Goal: Contribute content

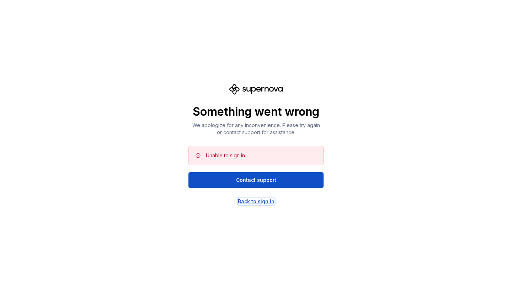
click at [253, 201] on div "Back to sign in" at bounding box center [256, 201] width 37 height 7
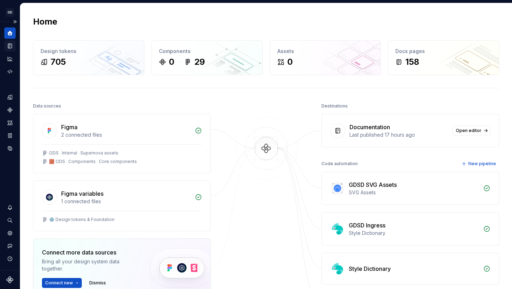
click at [11, 46] on icon "Documentation" at bounding box center [10, 46] width 3 height 4
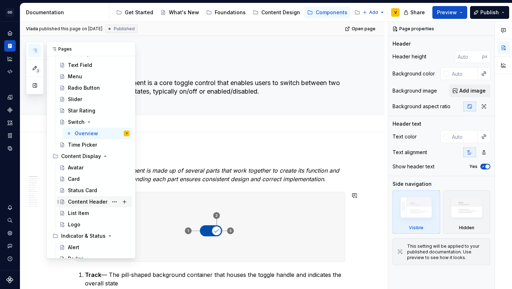
scroll to position [241, 0]
click at [82, 223] on div "Logo" at bounding box center [98, 224] width 61 height 10
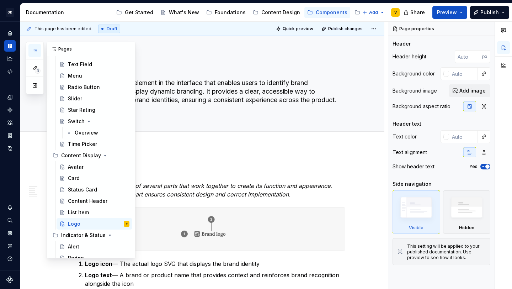
click at [35, 48] on icon "button" at bounding box center [35, 51] width 6 height 6
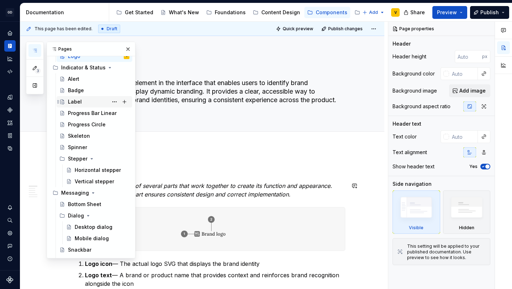
scroll to position [407, 0]
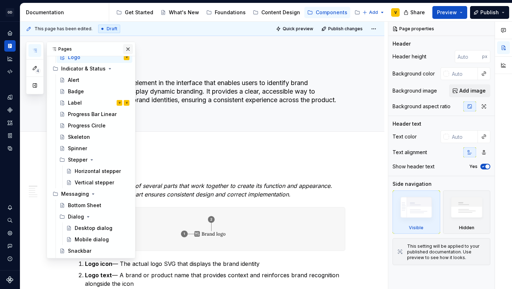
click at [124, 47] on button "button" at bounding box center [128, 49] width 10 height 10
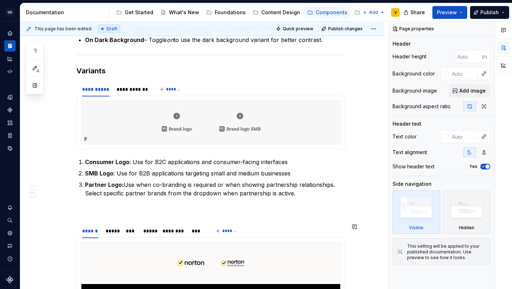
scroll to position [642, 0]
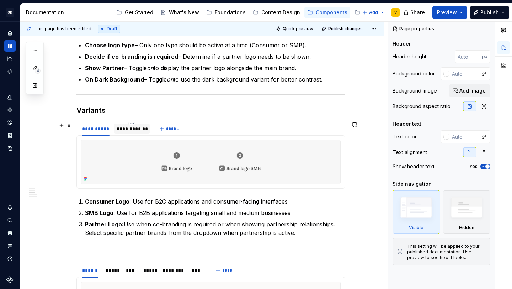
click at [124, 127] on div "**********" at bounding box center [132, 128] width 31 height 7
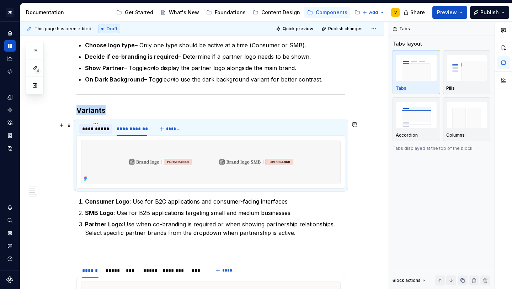
click at [87, 127] on div "**********" at bounding box center [95, 128] width 27 height 7
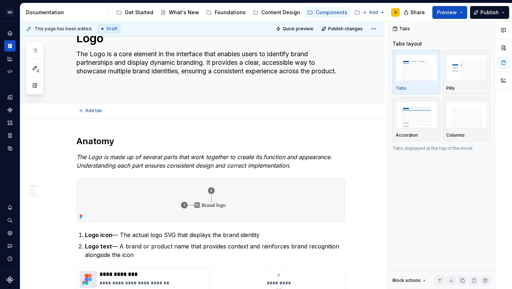
scroll to position [0, 0]
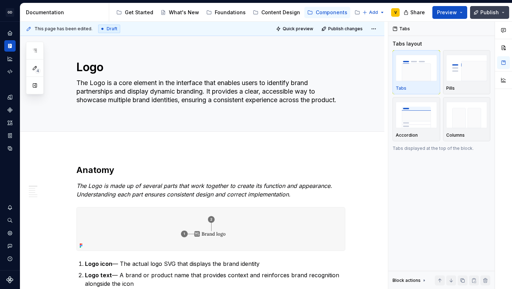
click at [484, 11] on span "Publish" at bounding box center [489, 12] width 18 height 7
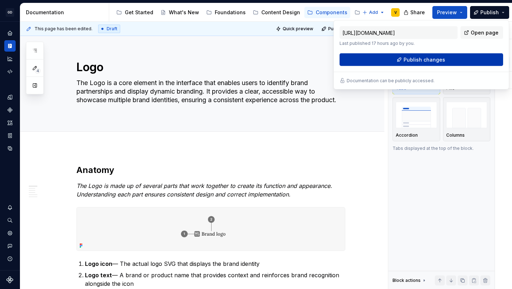
click at [437, 61] on span "Publish changes" at bounding box center [424, 59] width 42 height 7
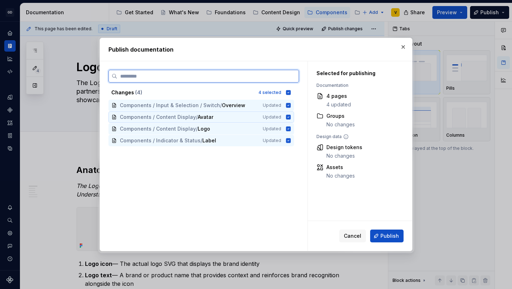
click at [289, 115] on icon at bounding box center [288, 116] width 5 height 5
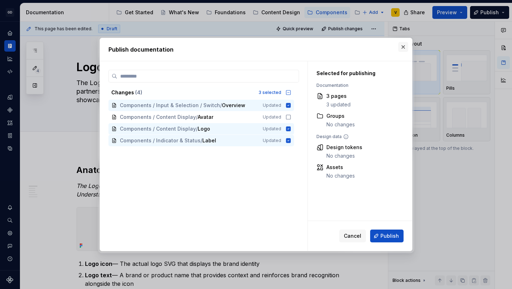
click at [401, 45] on button "button" at bounding box center [403, 47] width 10 height 10
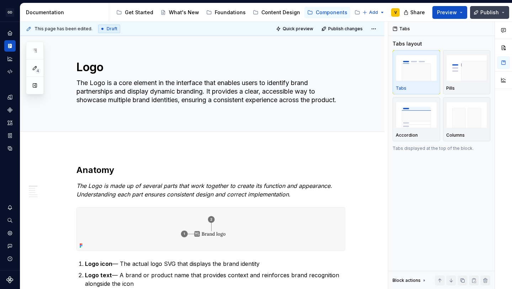
click at [479, 15] on button "Publish" at bounding box center [489, 12] width 39 height 13
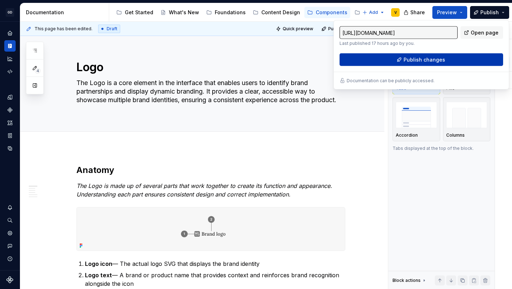
click at [438, 61] on span "Publish changes" at bounding box center [424, 59] width 42 height 7
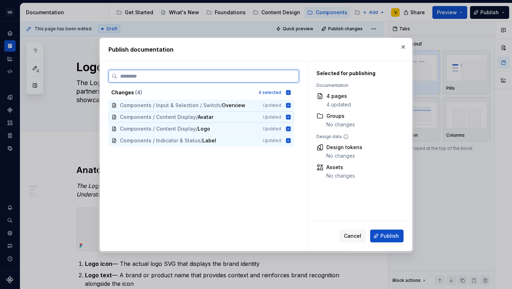
click at [287, 117] on icon at bounding box center [288, 117] width 6 height 6
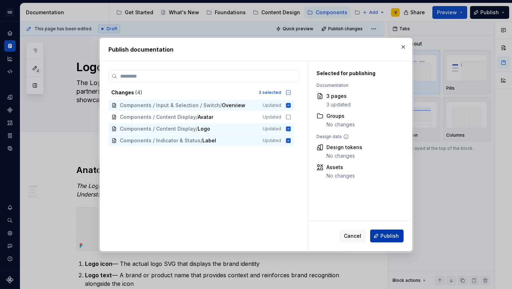
click at [389, 234] on span "Publish" at bounding box center [389, 235] width 18 height 7
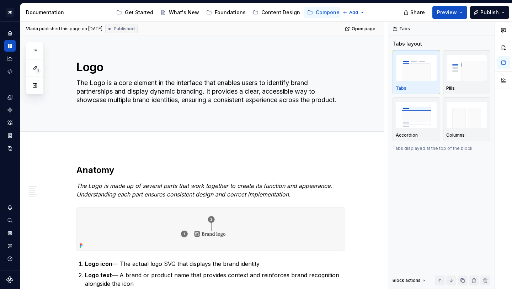
type textarea "*"
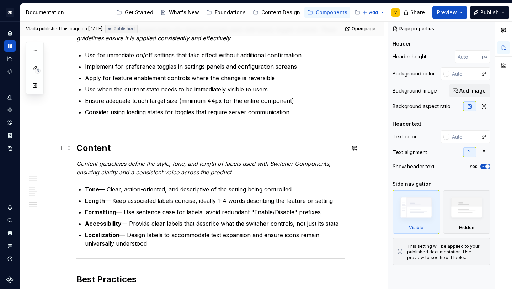
scroll to position [2215, 0]
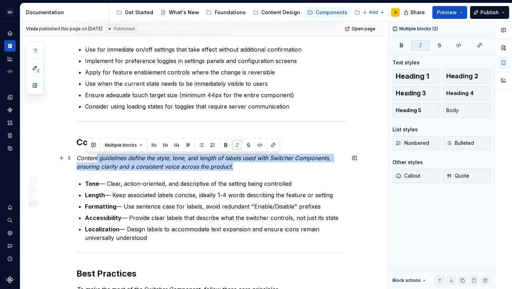
drag, startPoint x: 243, startPoint y: 171, endPoint x: 98, endPoint y: 156, distance: 145.7
click at [98, 156] on em "Content guidelines define the style, tone, and length of labels used with Switc…" at bounding box center [204, 162] width 256 height 16
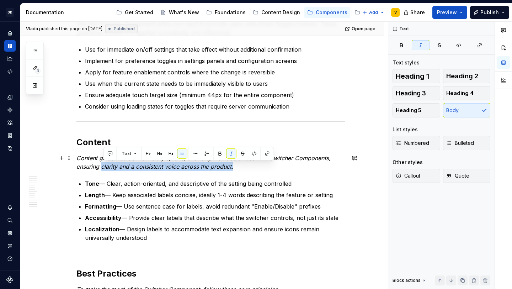
drag, startPoint x: 104, startPoint y: 163, endPoint x: 240, endPoint y: 166, distance: 136.5
click at [240, 166] on p "Content guidelines define the style, tone, and length of labels used with Switc…" at bounding box center [210, 161] width 269 height 17
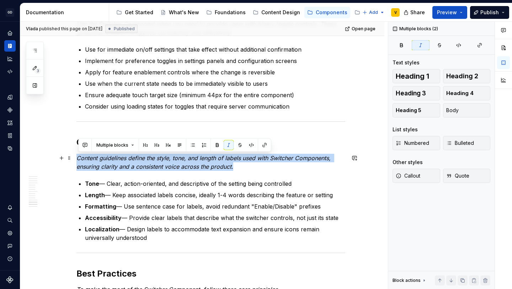
drag, startPoint x: 240, startPoint y: 166, endPoint x: 74, endPoint y: 156, distance: 166.6
click at [135, 169] on em "Content guidelines define the style, tone, and length of labels used with Switc…" at bounding box center [204, 162] width 256 height 16
drag, startPoint x: 78, startPoint y: 158, endPoint x: 231, endPoint y: 166, distance: 152.6
click at [231, 166] on em "Content guidelines define the style, tone, and length of labels used with Switc…" at bounding box center [204, 162] width 256 height 16
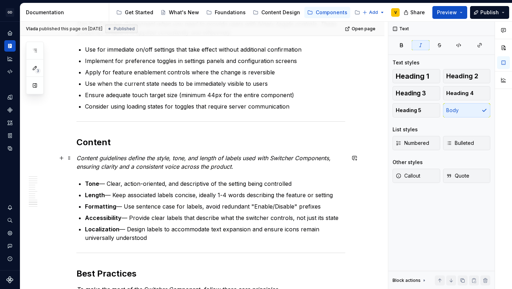
click at [239, 167] on p "Content guidelines define the style, tone, and length of labels used with Switc…" at bounding box center [210, 161] width 269 height 17
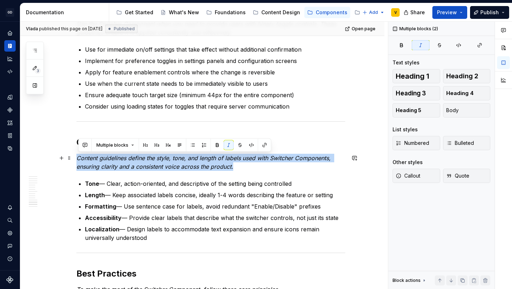
drag, startPoint x: 239, startPoint y: 167, endPoint x: 78, endPoint y: 158, distance: 161.5
click at [78, 158] on p "Content guidelines define the style, tone, and length of labels used with Switc…" at bounding box center [210, 161] width 269 height 17
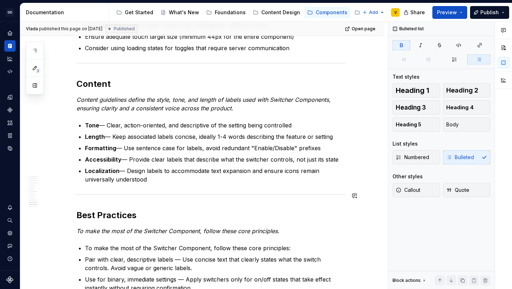
scroll to position [2272, 0]
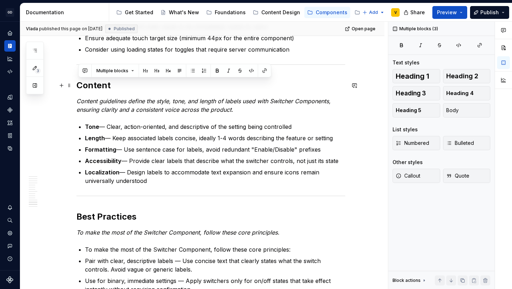
drag, startPoint x: 151, startPoint y: 185, endPoint x: 79, endPoint y: 85, distance: 123.7
copy div "Content Content guidelines define the style, tone, and length of labels used wi…"
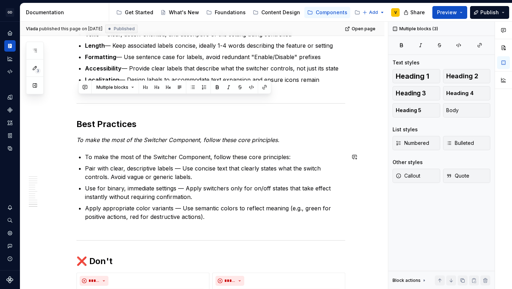
scroll to position [2378, 0]
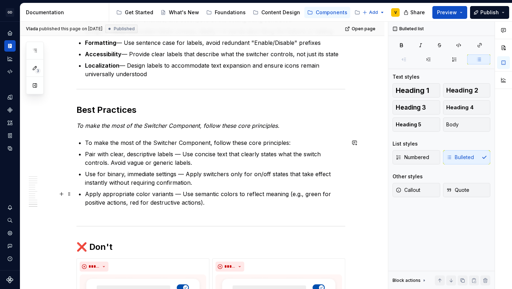
click at [253, 203] on p "Apply appropriate color variants — Use semantic colors to reflect meaning (e.g.…" at bounding box center [215, 202] width 260 height 26
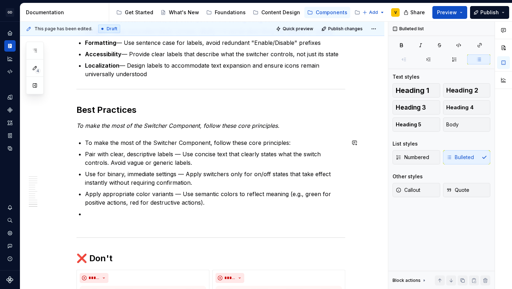
paste div
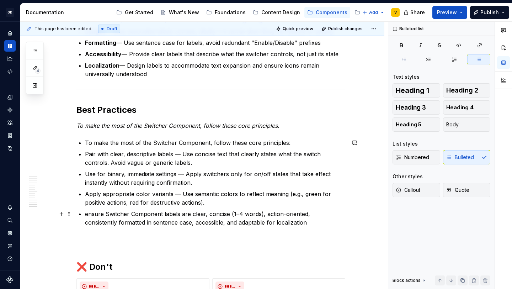
type textarea "*"
click at [90, 214] on p "ensure Switcher Component labels are clear, concise (1–4 words), action-oriente…" at bounding box center [215, 222] width 260 height 26
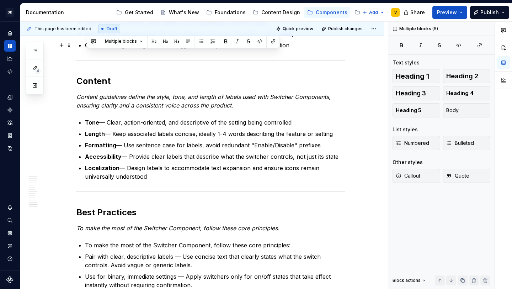
scroll to position [2267, 0]
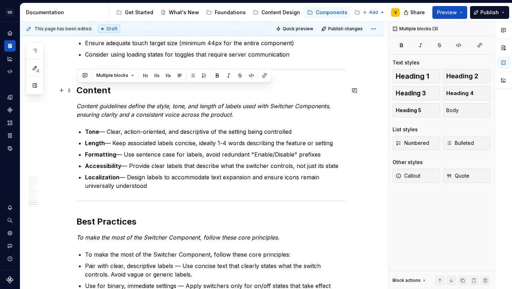
drag, startPoint x: 153, startPoint y: 151, endPoint x: 78, endPoint y: 91, distance: 95.6
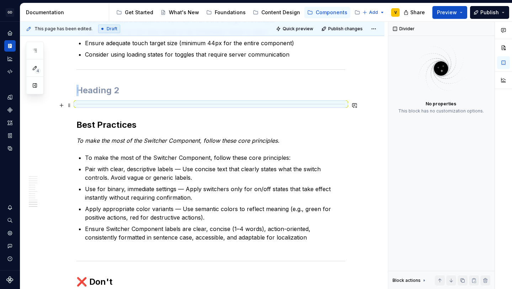
click at [83, 104] on hr at bounding box center [210, 104] width 269 height 0
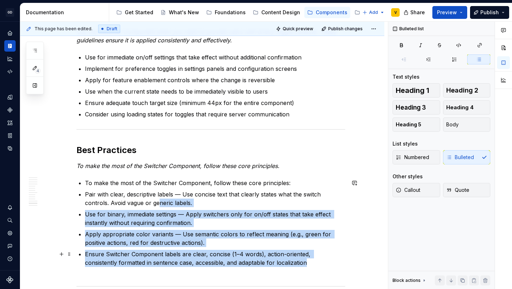
scroll to position [2218, 0]
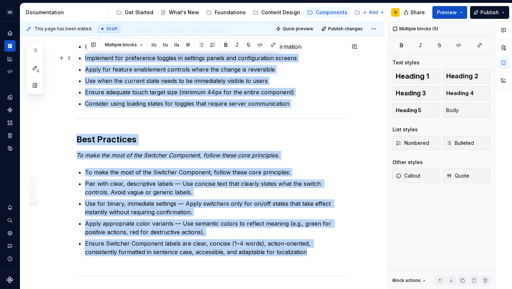
drag, startPoint x: 288, startPoint y: 265, endPoint x: 83, endPoint y: 58, distance: 291.9
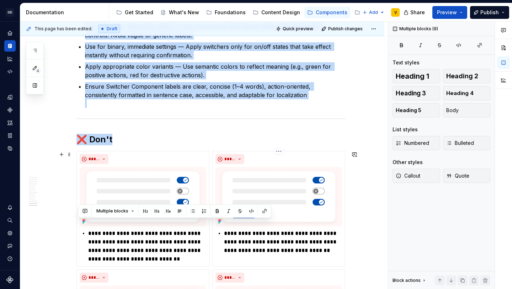
scroll to position [2609, 0]
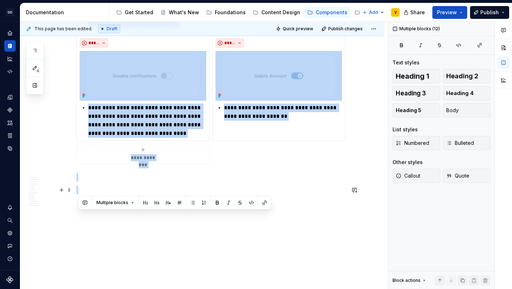
drag, startPoint x: 79, startPoint y: 39, endPoint x: 276, endPoint y: 190, distance: 248.1
click at [304, 188] on p at bounding box center [210, 189] width 269 height 9
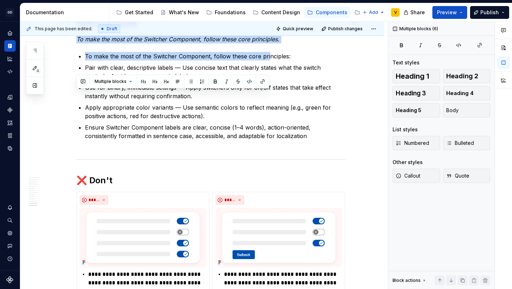
scroll to position [2296, 0]
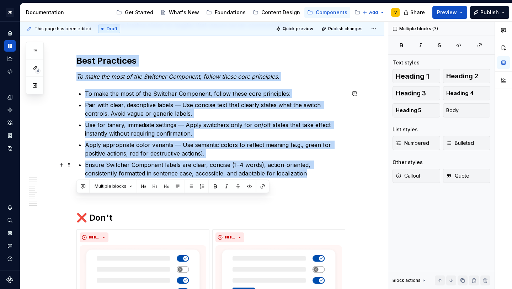
drag, startPoint x: 76, startPoint y: 52, endPoint x: 284, endPoint y: 173, distance: 239.6
copy div "Usage Use the Switcher Component when you need to provide users with binary tog…"
click at [135, 124] on p "Use for binary, immediate settings — Apply switchers only for on/off states tha…" at bounding box center [215, 128] width 260 height 17
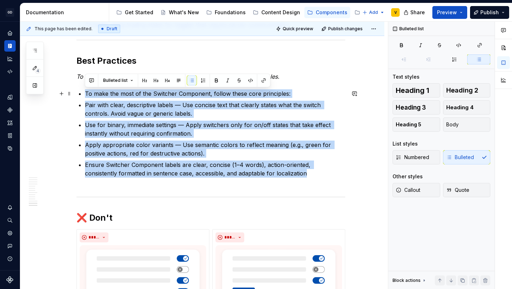
drag, startPoint x: 279, startPoint y: 174, endPoint x: 83, endPoint y: 91, distance: 211.9
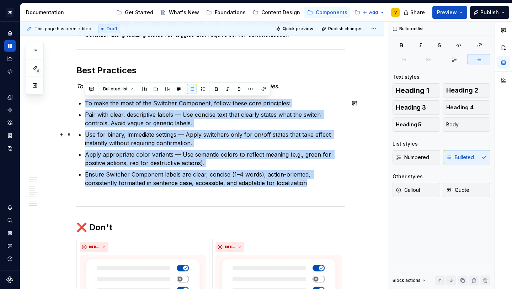
scroll to position [2286, 0]
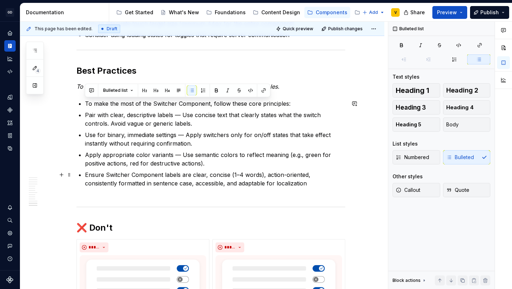
click at [289, 187] on p "Ensure Switcher Component labels are clear, concise (1–4 words), action-oriente…" at bounding box center [215, 183] width 260 height 26
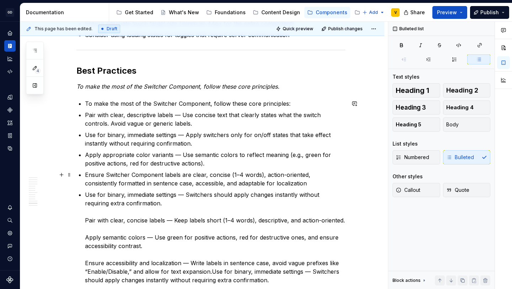
scroll to position [2281, 0]
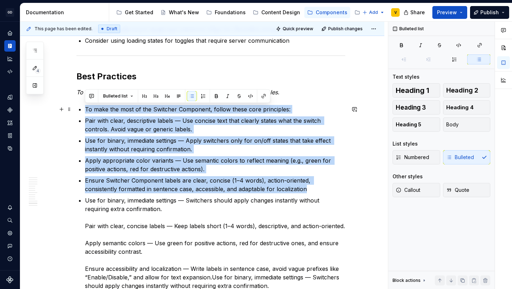
drag, startPoint x: 273, startPoint y: 191, endPoint x: 83, endPoint y: 110, distance: 206.0
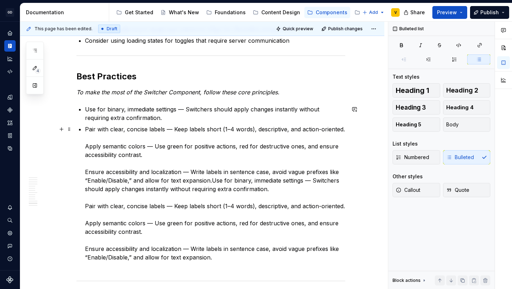
click at [85, 144] on p "Pair with clear, concise labels — Keep labels short (1–4 words), descriptive, a…" at bounding box center [215, 197] width 260 height 145
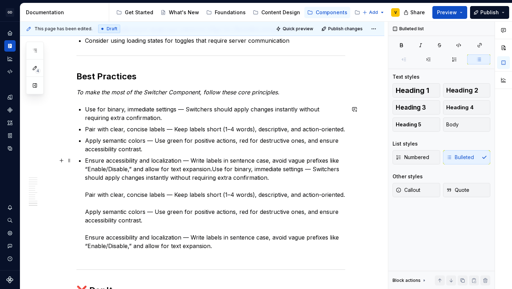
click at [85, 192] on p "Ensure accessibility and localization — Write labels in sentence case, avoid va…" at bounding box center [215, 207] width 260 height 102
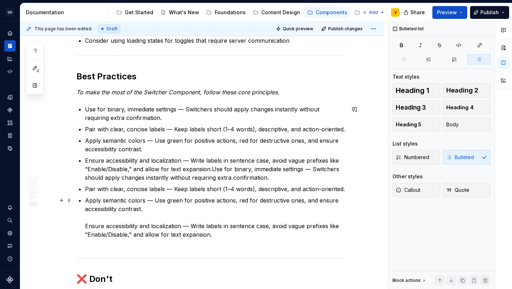
click at [86, 225] on p "Apply semantic colors — Use green for positive actions, red for destructive one…" at bounding box center [215, 221] width 260 height 51
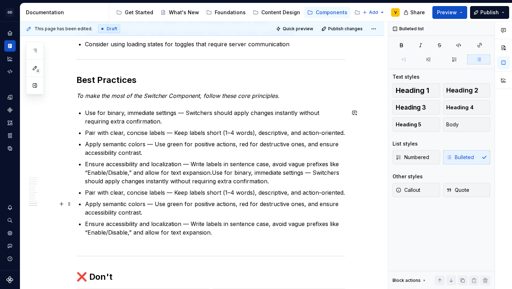
scroll to position [2274, 0]
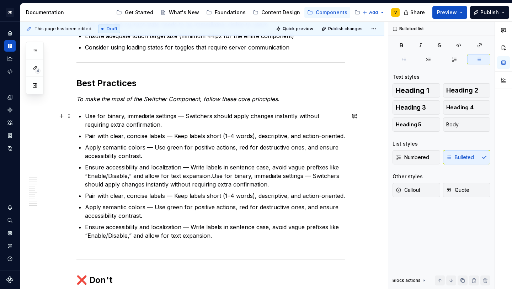
click at [166, 123] on p "Use for binary, immediate settings — Switchers should apply changes instantly w…" at bounding box center [215, 120] width 260 height 17
click at [343, 136] on p "Pair with clear, concise labels — Keep labels short (1–4 words), descriptive, a…" at bounding box center [215, 135] width 260 height 9
click at [151, 160] on ul "Use for binary, immediate settings — Switchers should apply changes instantly w…" at bounding box center [215, 180] width 260 height 136
click at [153, 155] on p "Apply semantic colors — Use green for positive actions, red for destructive one…" at bounding box center [215, 151] width 260 height 17
click at [270, 184] on p "Ensure accessibility and localization — Write labels in sentence case, avoid va…" at bounding box center [215, 176] width 260 height 26
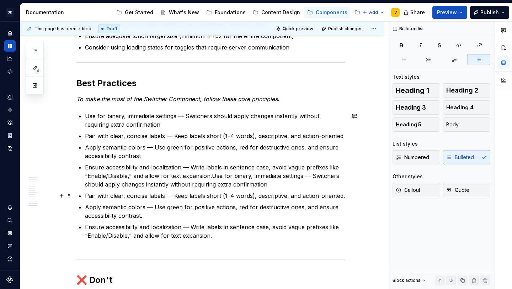
click at [343, 196] on p "Pair with clear, concise labels — Keep labels short (1–4 words), descriptive, a…" at bounding box center [215, 195] width 260 height 9
click at [163, 219] on p "Apply semantic colors — Use green for positive actions, red for destructive one…" at bounding box center [215, 211] width 260 height 17
click at [215, 233] on p "Ensure accessibility and localization — Write labels in sentence case, avoid va…" at bounding box center [215, 235] width 260 height 26
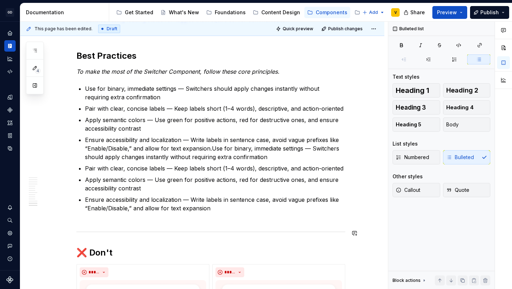
scroll to position [2303, 0]
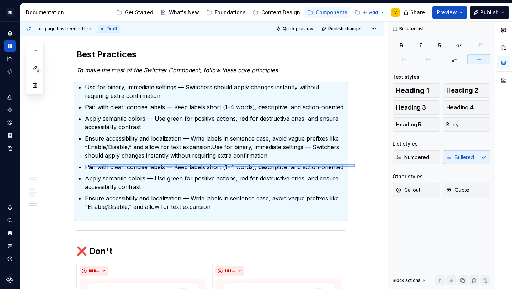
drag, startPoint x: 355, startPoint y: 166, endPoint x: 89, endPoint y: 163, distance: 265.8
click at [89, 163] on div "**********" at bounding box center [203, 155] width 367 height 267
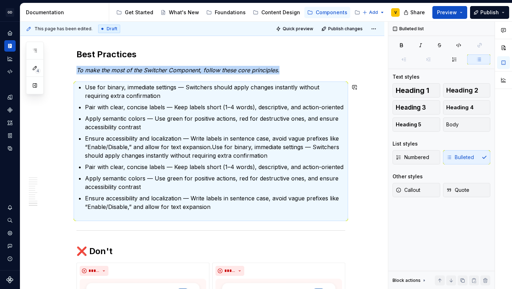
click at [89, 163] on p "Pair with clear, concise labels — Keep labels short (1–4 words), descriptive, a…" at bounding box center [215, 166] width 260 height 9
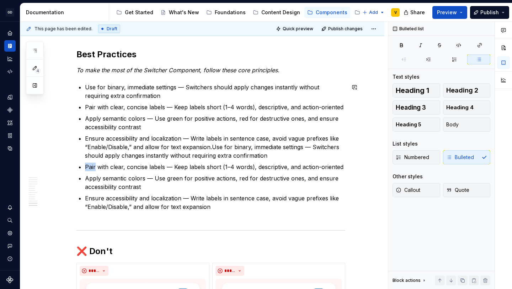
click at [89, 163] on p "Pair with clear, concise labels — Keep labels short (1–4 words), descriptive, a…" at bounding box center [215, 166] width 260 height 9
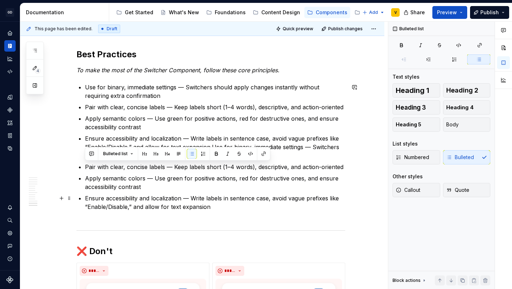
click at [197, 206] on p "Ensure accessibility and localization — Write labels in sentence case, avoid va…" at bounding box center [215, 207] width 260 height 26
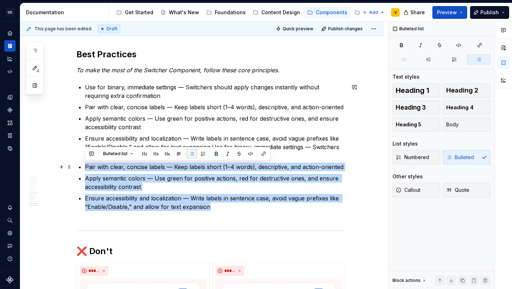
drag, startPoint x: 216, startPoint y: 209, endPoint x: 82, endPoint y: 160, distance: 142.1
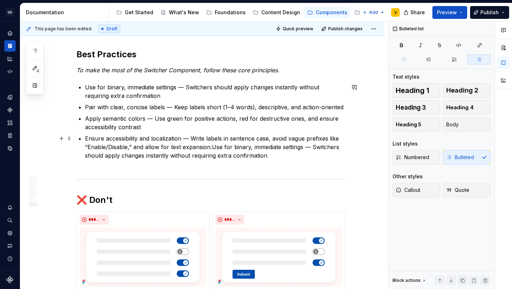
scroll to position [2297, 0]
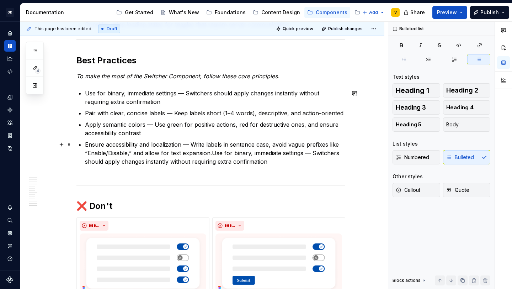
click at [303, 161] on p "Ensure accessibility and localization — Write labels in sentence case, avoid va…" at bounding box center [215, 157] width 260 height 34
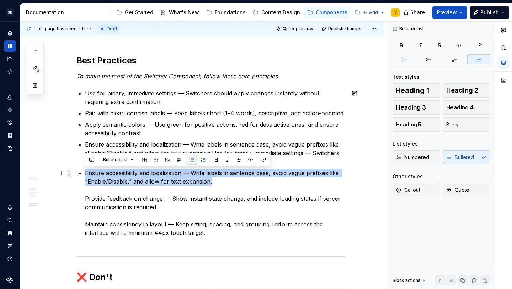
drag, startPoint x: 211, startPoint y: 184, endPoint x: 70, endPoint y: 169, distance: 142.2
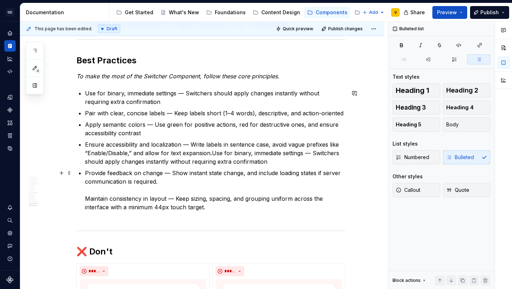
click at [87, 199] on p "Provide feedback on change — Show instant state change, and include loading sta…" at bounding box center [215, 193] width 260 height 51
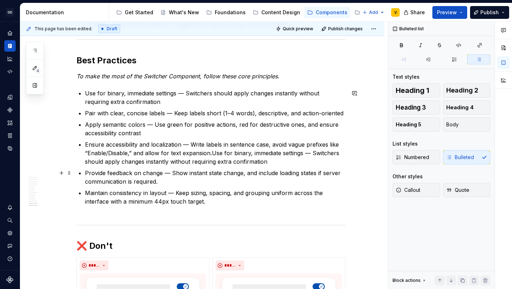
click at [162, 183] on p "Provide feedback on change — Show instant state change, and include loading sta…" at bounding box center [215, 176] width 260 height 17
click at [208, 201] on p "Maintain consistency in layout — Keep sizing, spacing, and grouping uniform acr…" at bounding box center [215, 201] width 260 height 26
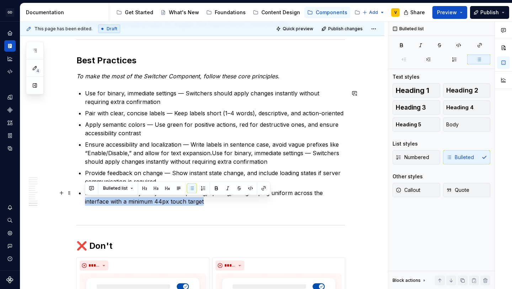
drag, startPoint x: 207, startPoint y: 200, endPoint x: 85, endPoint y: 197, distance: 122.3
click at [85, 197] on p "Maintain consistency in layout — Keep sizing, spacing, and grouping uniform acr…" at bounding box center [215, 201] width 260 height 26
click at [87, 197] on p "Maintain consistency in layout — Keep sizing, spacing, and grouping uniform acr…" at bounding box center [215, 201] width 260 height 26
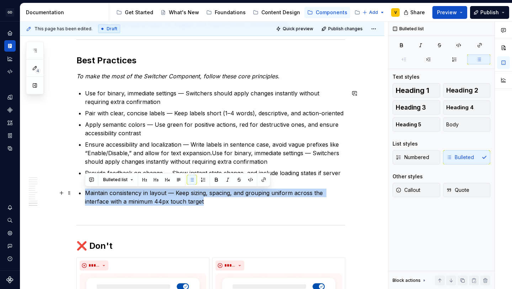
drag, startPoint x: 210, startPoint y: 203, endPoint x: 76, endPoint y: 196, distance: 134.1
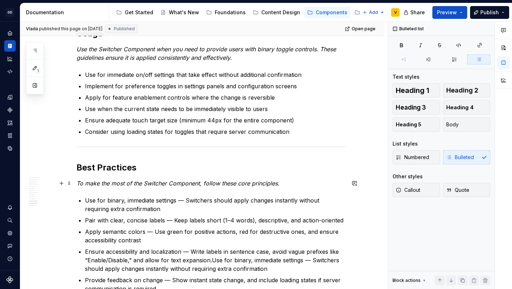
scroll to position [2194, 0]
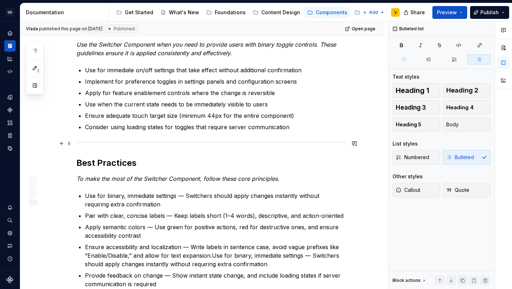
click at [289, 143] on div at bounding box center [210, 142] width 269 height 5
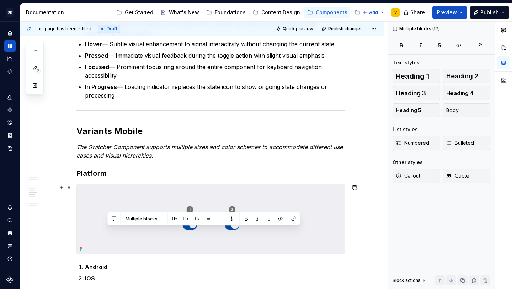
drag, startPoint x: 306, startPoint y: 124, endPoint x: 69, endPoint y: 263, distance: 274.7
click at [69, 263] on div "**********" at bounding box center [202, 78] width 364 height 2761
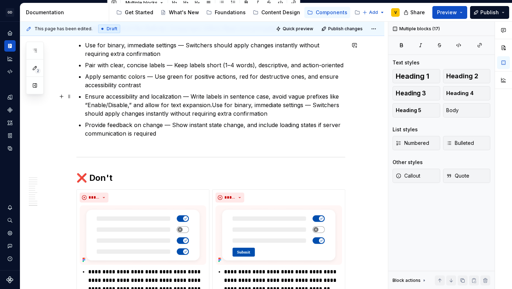
click at [130, 88] on p "Apply semantic colors — Use green for positive actions, red for destructive one…" at bounding box center [215, 80] width 260 height 17
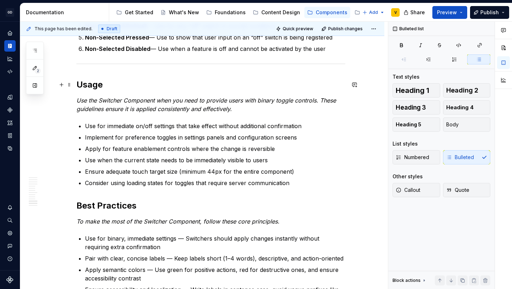
scroll to position [2138, 0]
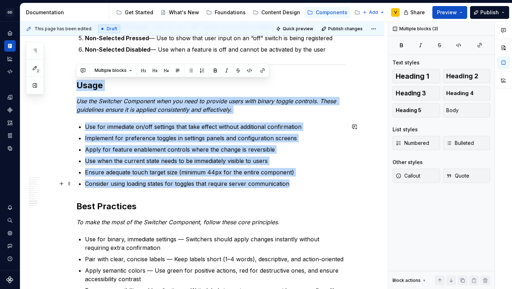
drag, startPoint x: 76, startPoint y: 82, endPoint x: 306, endPoint y: 182, distance: 250.3
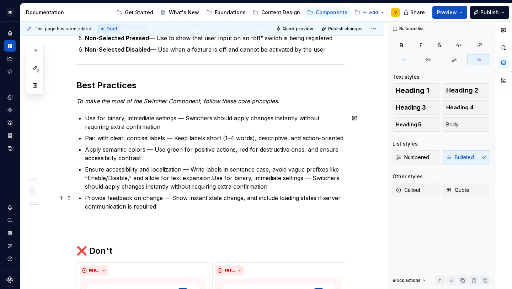
click at [187, 197] on p "Provide feedback on change — Show instant state change, and include loading sta…" at bounding box center [215, 206] width 260 height 26
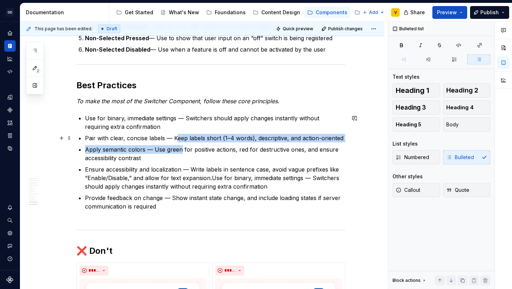
drag, startPoint x: 176, startPoint y: 140, endPoint x: 181, endPoint y: 152, distance: 12.6
click at [181, 152] on ul "Use for binary, immediate settings — Switchers should apply changes instantly w…" at bounding box center [215, 166] width 260 height 105
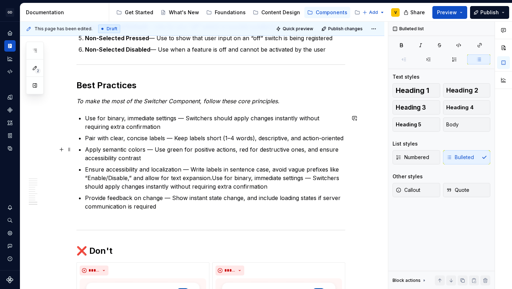
click at [180, 161] on p "Apply semantic colors — Use green for positive actions, red for destructive one…" at bounding box center [215, 153] width 260 height 17
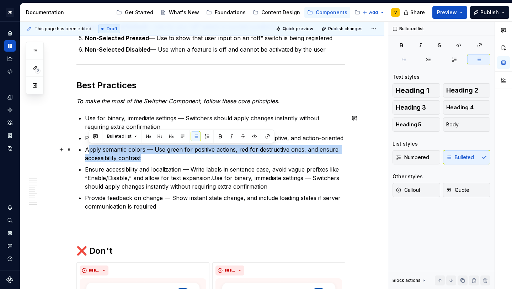
drag, startPoint x: 88, startPoint y: 150, endPoint x: 142, endPoint y: 161, distance: 55.7
click at [142, 161] on p "Apply semantic colors — Use green for positive actions, red for destructive one…" at bounding box center [215, 153] width 260 height 17
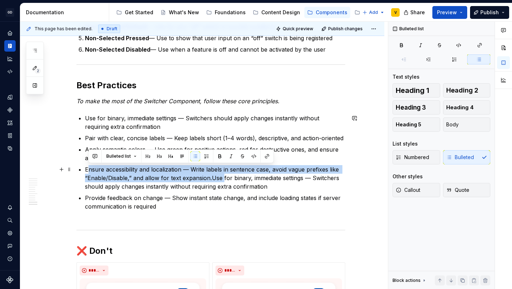
drag, startPoint x: 87, startPoint y: 170, endPoint x: 228, endPoint y: 177, distance: 140.5
click at [228, 177] on p "Ensure accessibility and localization — Write labels in sentence case, avoid va…" at bounding box center [215, 178] width 260 height 26
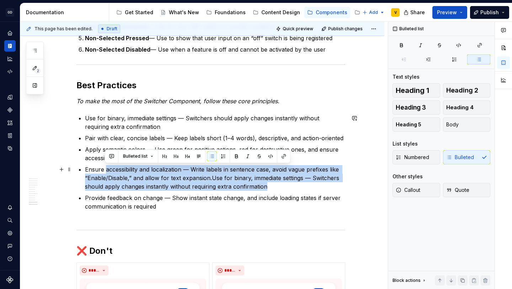
drag, startPoint x: 280, startPoint y: 185, endPoint x: 106, endPoint y: 166, distance: 175.1
click at [106, 166] on p "Ensure accessibility and localization — Write labels in sentence case, avoid va…" at bounding box center [215, 178] width 260 height 26
click at [103, 180] on p "Ensure accessibility and localization — Write labels in sentence case, avoid va…" at bounding box center [215, 178] width 260 height 26
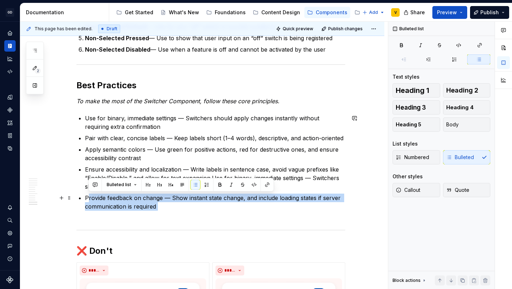
drag, startPoint x: 88, startPoint y: 196, endPoint x: 168, endPoint y: 210, distance: 81.1
click at [168, 210] on p "Provide feedback on change — Show instant state change, and include loading sta…" at bounding box center [215, 206] width 260 height 26
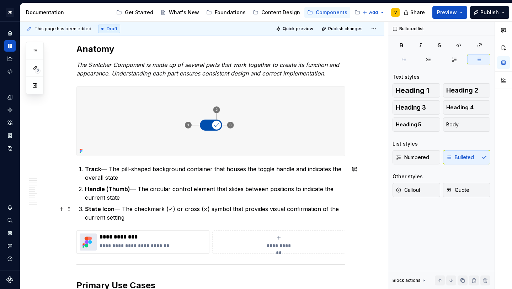
scroll to position [0, 0]
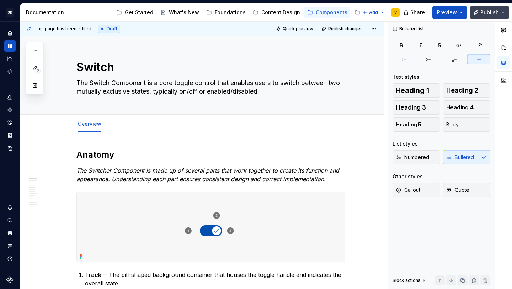
click at [478, 11] on button "Publish" at bounding box center [489, 12] width 39 height 13
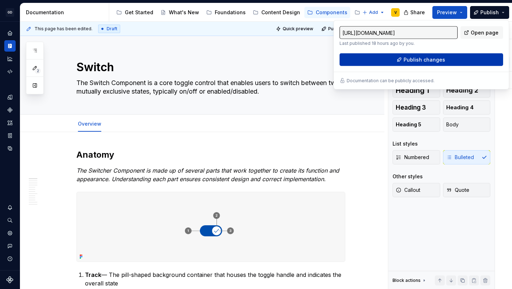
click at [421, 61] on span "Publish changes" at bounding box center [424, 59] width 42 height 7
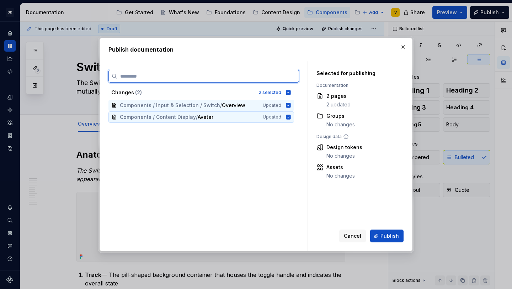
click at [289, 118] on icon at bounding box center [288, 116] width 5 height 5
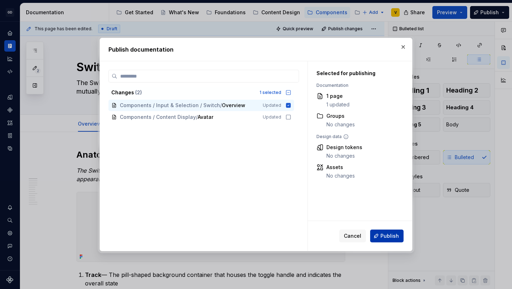
click at [385, 237] on span "Publish" at bounding box center [389, 235] width 18 height 7
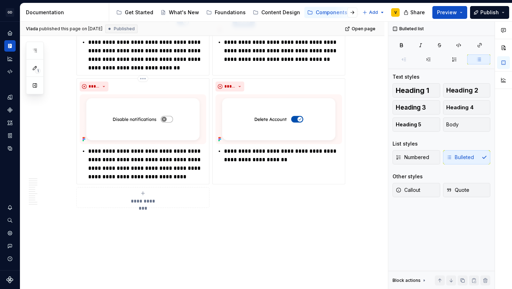
scroll to position [2416, 0]
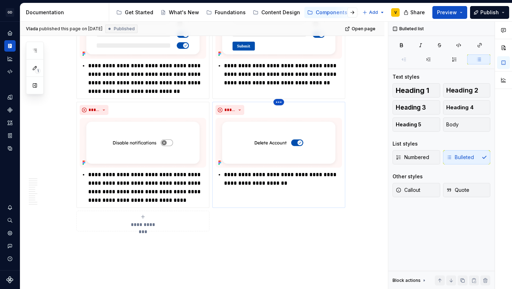
click at [280, 102] on html "GD Oxygen V Design system data Documentation Accessibility guide for tree Page …" at bounding box center [256, 144] width 512 height 289
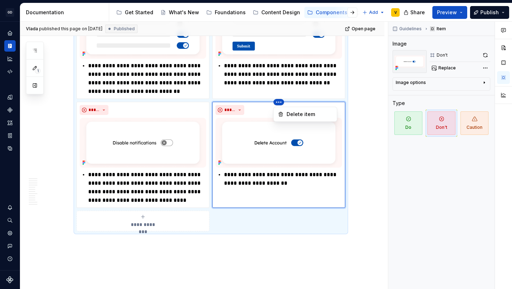
click at [372, 156] on html "GD Oxygen V Design system data Documentation Accessibility guide for tree Page …" at bounding box center [256, 144] width 512 height 289
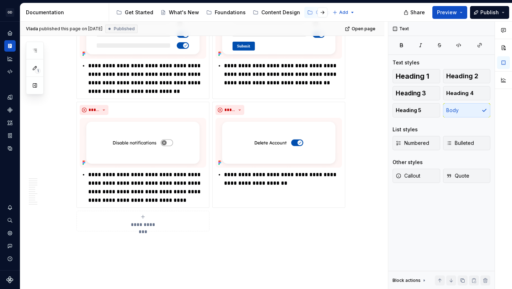
type textarea "*"
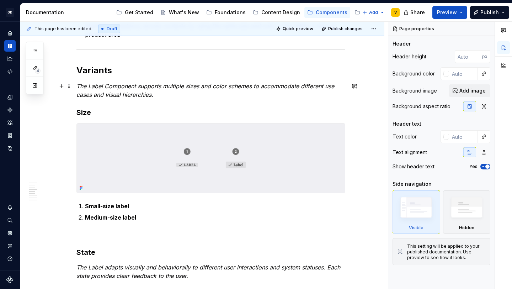
scroll to position [701, 0]
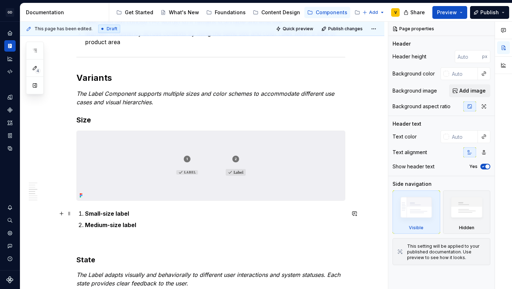
click at [153, 210] on p "Small-size label" at bounding box center [215, 213] width 260 height 9
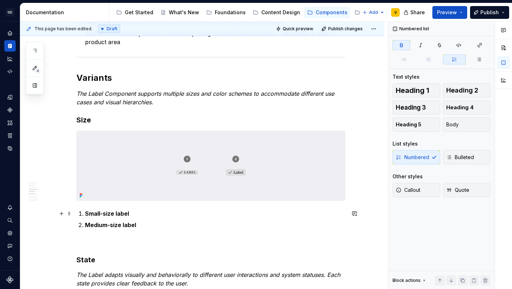
type textarea "*"
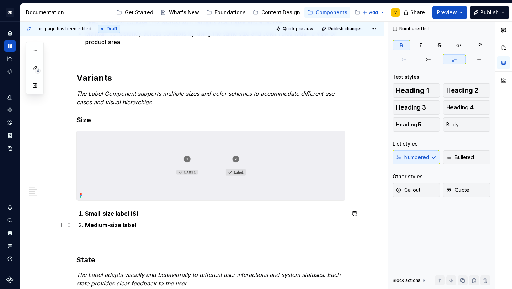
click at [145, 223] on p "Medium-size label" at bounding box center [215, 224] width 260 height 9
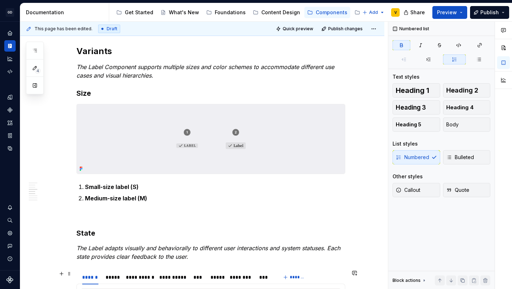
scroll to position [763, 0]
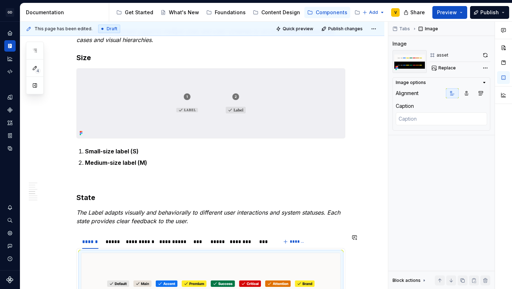
click at [240, 230] on div "**********" at bounding box center [210, 269] width 269 height 1752
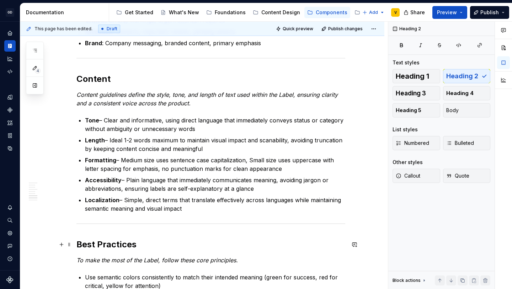
scroll to position [1191, 0]
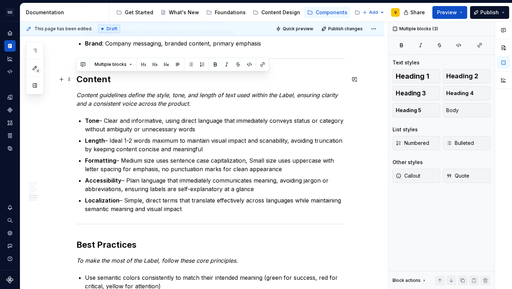
drag, startPoint x: 192, startPoint y: 211, endPoint x: 76, endPoint y: 83, distance: 172.0
copy div "Content Content guidelines define the style, tone, and length of text used with…"
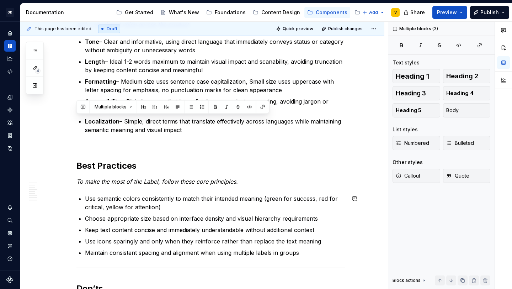
scroll to position [1313, 0]
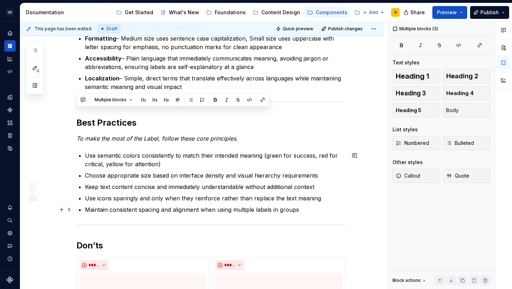
click at [323, 211] on p "Maintain consistent spacing and alignment when using multiple labels in groups" at bounding box center [215, 209] width 260 height 9
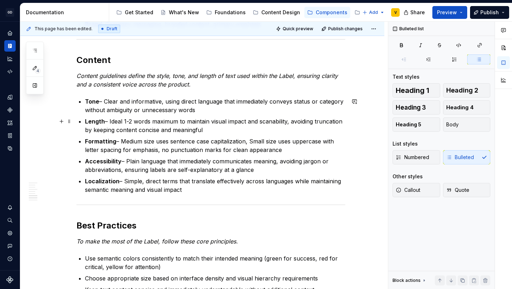
scroll to position [1197, 0]
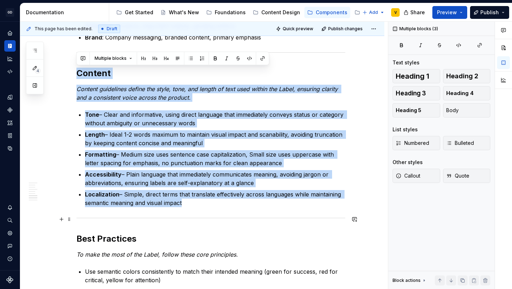
drag, startPoint x: 77, startPoint y: 72, endPoint x: 343, endPoint y: 218, distance: 303.1
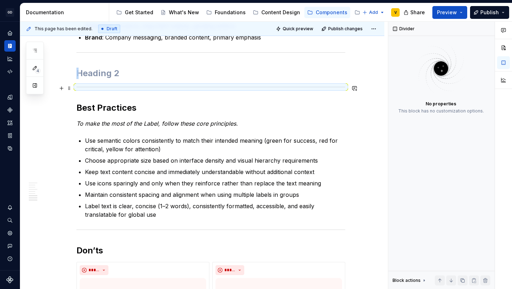
click at [243, 86] on div at bounding box center [210, 87] width 269 height 5
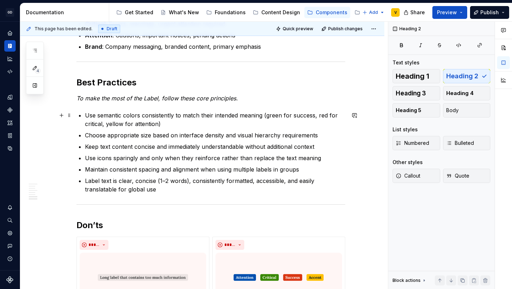
scroll to position [1184, 0]
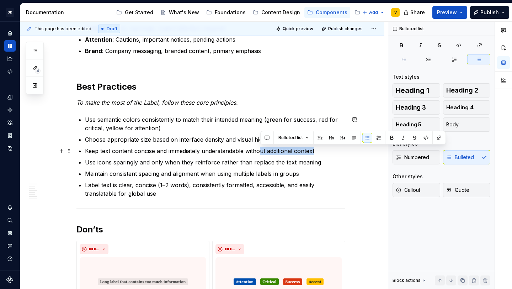
drag, startPoint x: 318, startPoint y: 150, endPoint x: 261, endPoint y: 150, distance: 56.1
click at [261, 150] on p "Keep text content concise and immediately understandable without additional con…" at bounding box center [215, 150] width 260 height 9
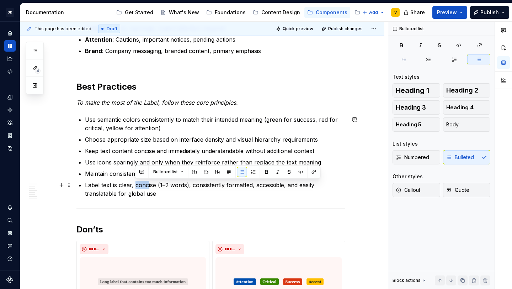
drag, startPoint x: 135, startPoint y: 185, endPoint x: 147, endPoint y: 188, distance: 12.5
click at [147, 188] on p "Label text is clear, concise (1–2 words), consistently formatted, accessible, a…" at bounding box center [215, 188] width 260 height 17
click at [135, 187] on p "Label text is clear, concise (1–2 words), consistently formatted, accessible, a…" at bounding box center [215, 188] width 260 height 17
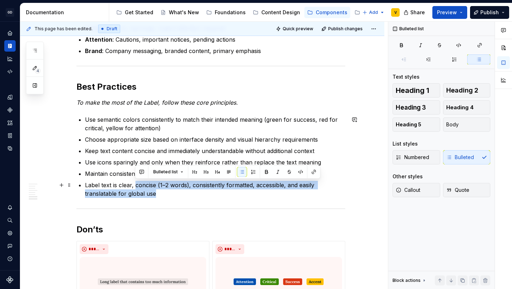
drag, startPoint x: 135, startPoint y: 184, endPoint x: 160, endPoint y: 192, distance: 26.5
click at [160, 192] on p "Label text is clear, concise (1–2 words), consistently formatted, accessible, a…" at bounding box center [215, 188] width 260 height 17
click at [161, 194] on p "Label text is clear, concise (1–2 words), consistently formatted, accessible, a…" at bounding box center [215, 188] width 260 height 17
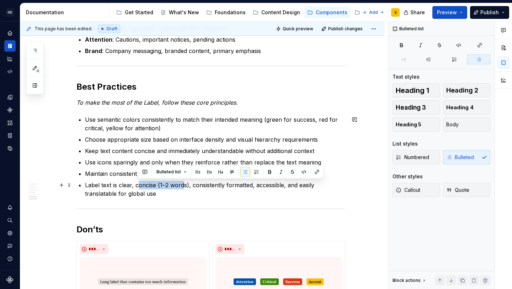
drag, startPoint x: 137, startPoint y: 184, endPoint x: 184, endPoint y: 183, distance: 47.3
click at [184, 183] on p "Label text is clear, concise (1–2 words), consistently formatted, accessible, a…" at bounding box center [215, 188] width 260 height 17
drag, startPoint x: 188, startPoint y: 184, endPoint x: 135, endPoint y: 189, distance: 53.5
click at [135, 189] on p "Label text is clear, concise (1–2 words), consistently formatted, accessible, a…" at bounding box center [215, 188] width 260 height 17
copy p "concise (1–2 words)"
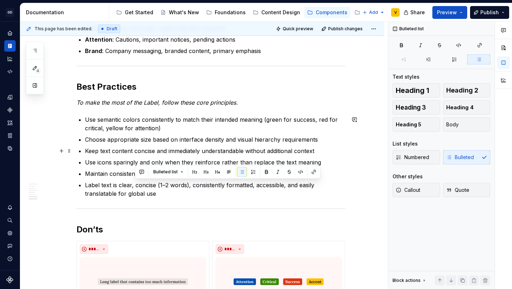
click at [318, 150] on p "Keep text content concise and immediately understandable without additional con…" at bounding box center [215, 150] width 260 height 9
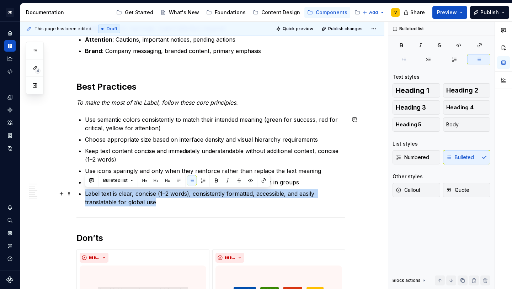
drag, startPoint x: 158, startPoint y: 204, endPoint x: 86, endPoint y: 188, distance: 74.5
click at [86, 188] on ul "Use semantic colors consistently to match their intended meaning (green for suc…" at bounding box center [215, 160] width 260 height 91
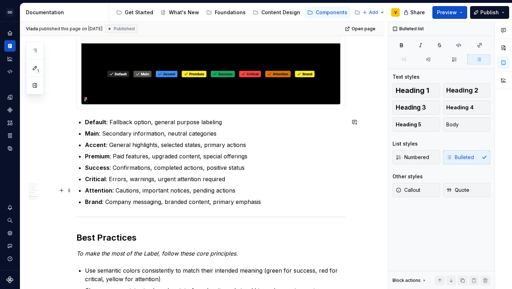
scroll to position [1033, 0]
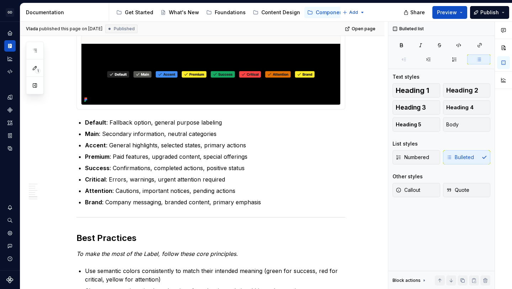
type textarea "*"
